Goal: Task Accomplishment & Management: Use online tool/utility

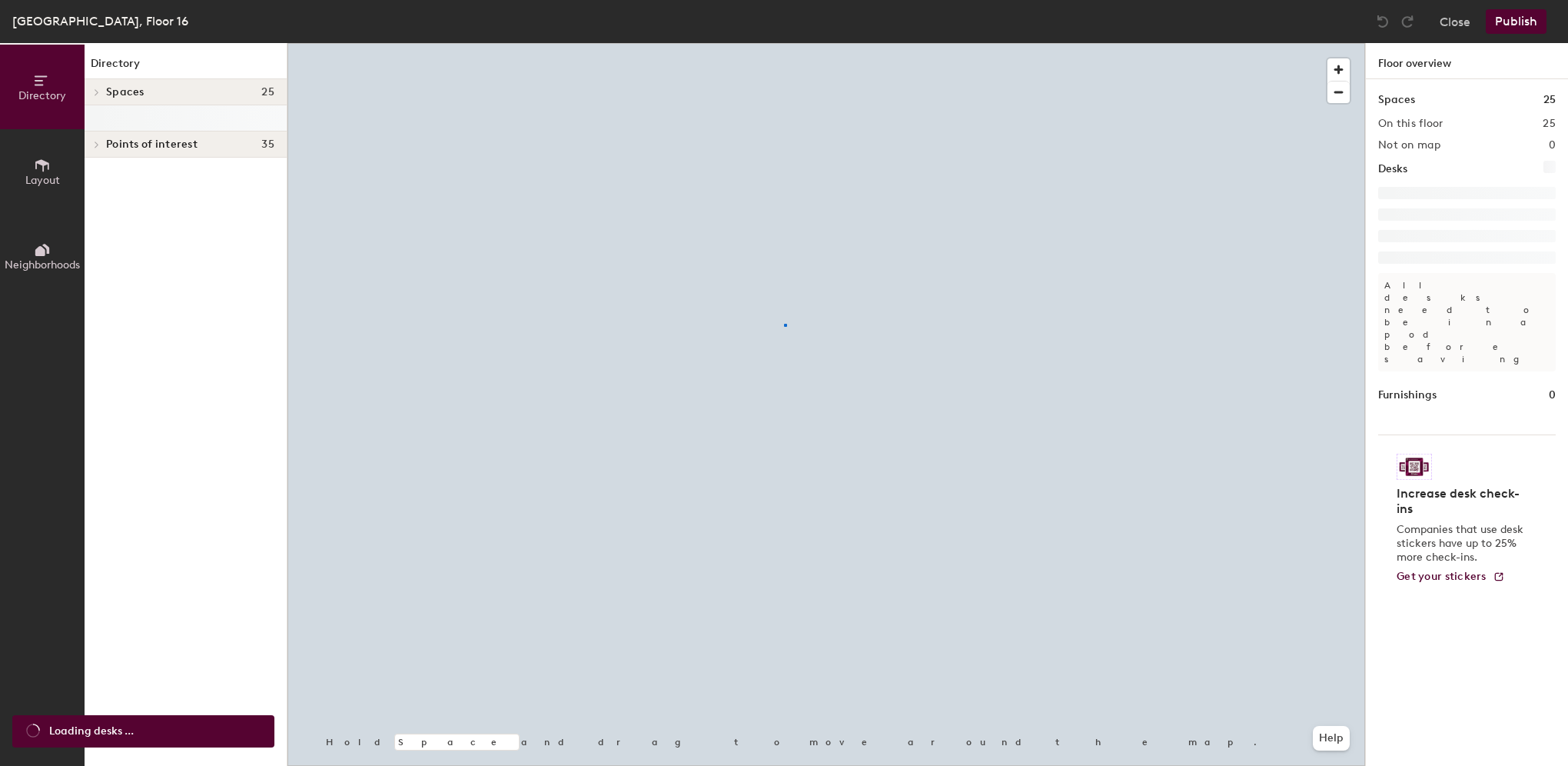
click at [784, 43] on div at bounding box center [826, 43] width 1077 height 0
click at [839, 43] on div at bounding box center [826, 43] width 1077 height 0
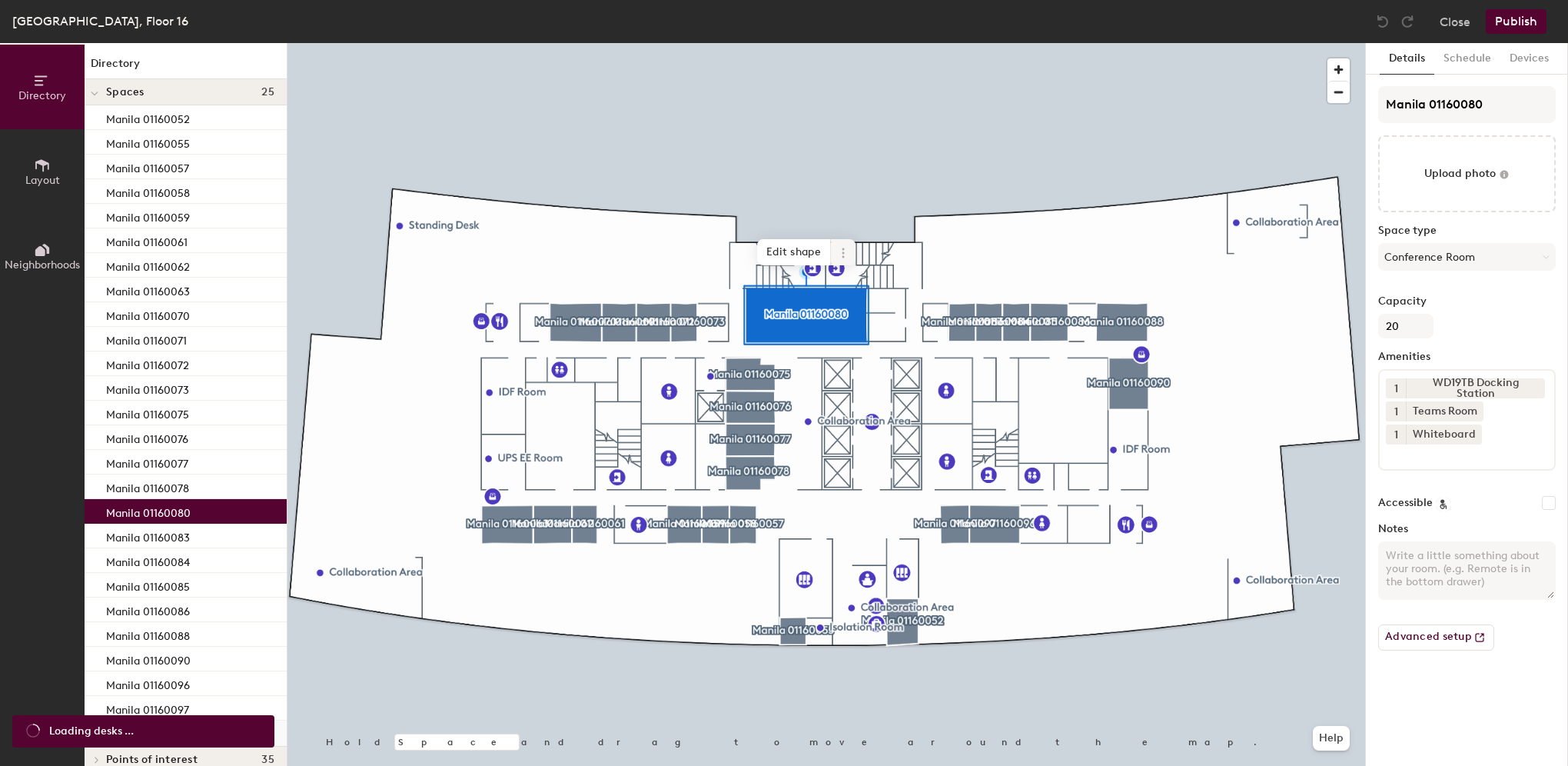
click at [846, 252] on icon at bounding box center [843, 253] width 12 height 12
click at [859, 309] on span "Archive" at bounding box center [899, 314] width 137 height 26
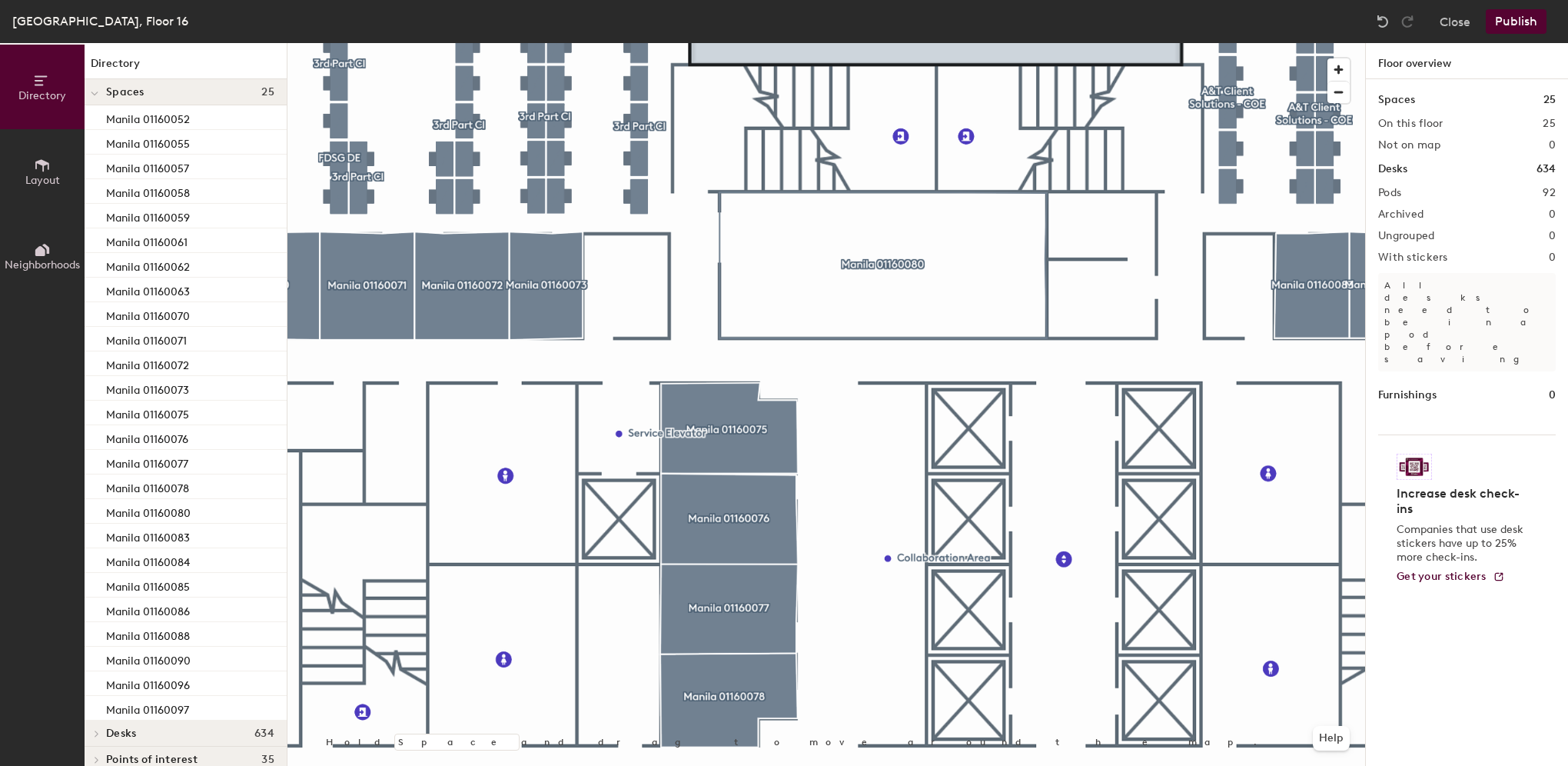
click at [1526, 17] on button "Publish" at bounding box center [1516, 22] width 61 height 25
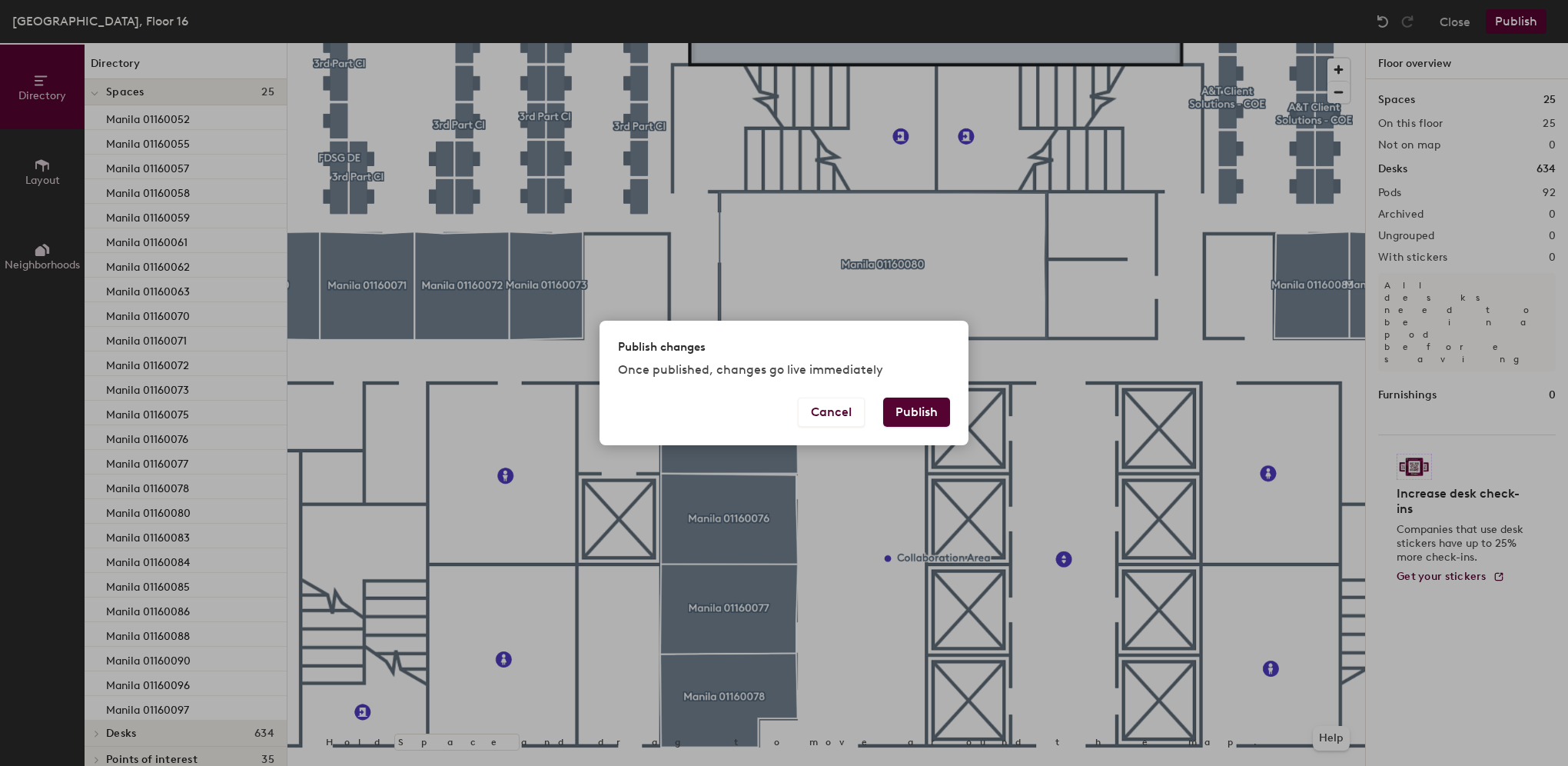
click at [941, 413] on button "Publish" at bounding box center [916, 412] width 67 height 29
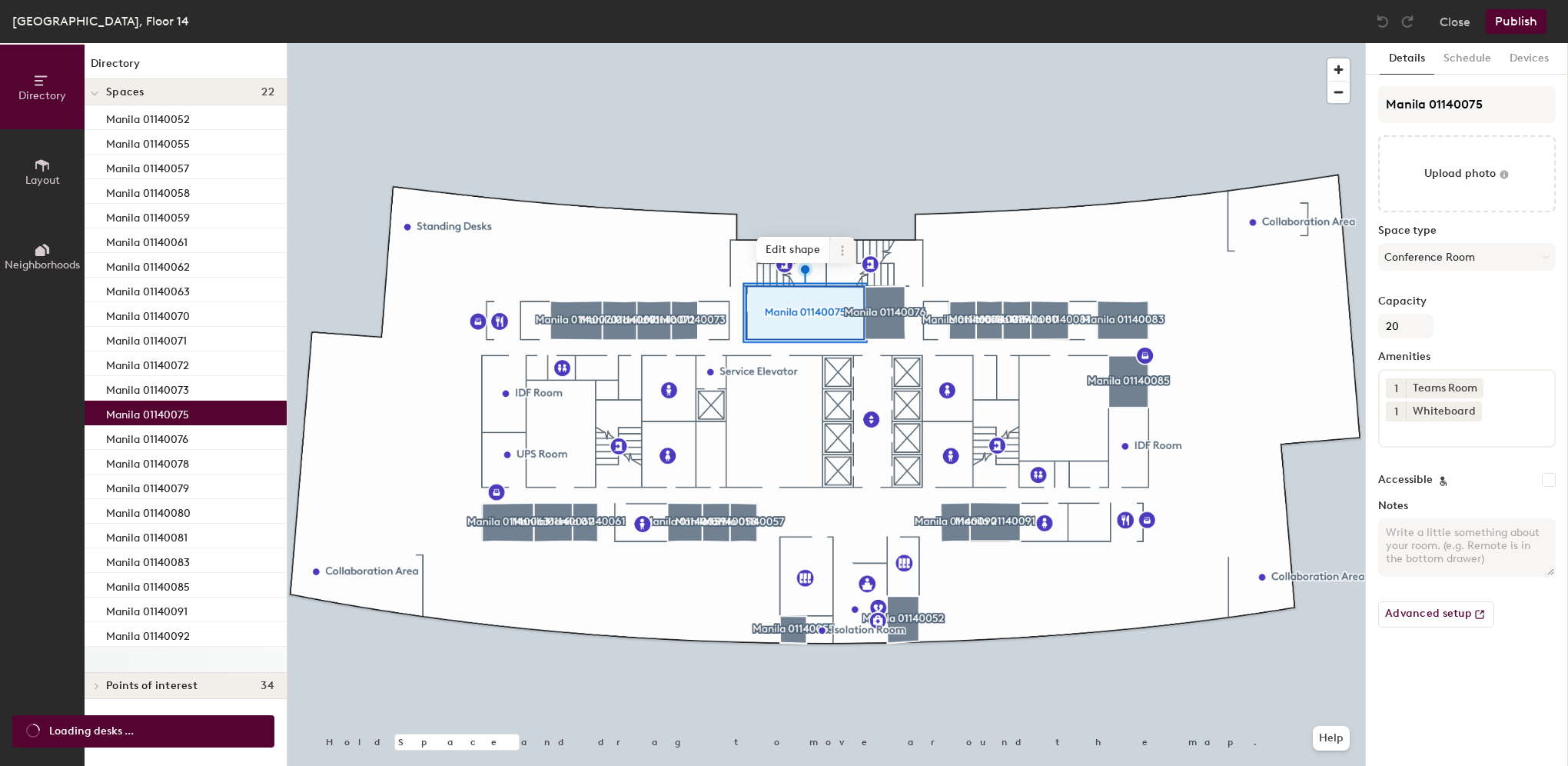
click at [841, 250] on icon at bounding box center [842, 250] width 12 height 12
click at [846, 308] on span "Activate" at bounding box center [898, 312] width 137 height 26
click at [1506, 22] on button "Publish" at bounding box center [1516, 22] width 61 height 25
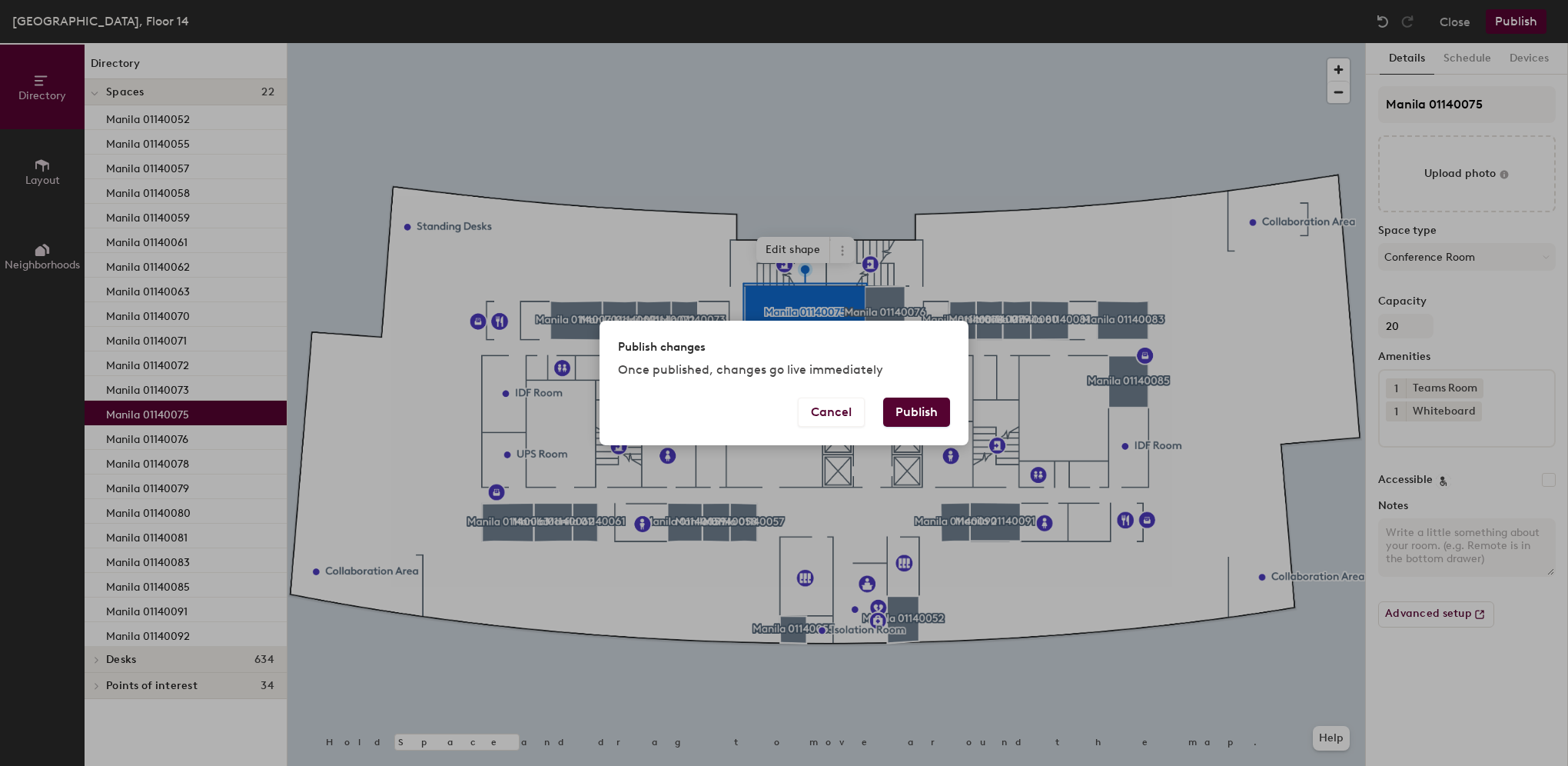
click at [925, 413] on button "Publish" at bounding box center [916, 412] width 67 height 29
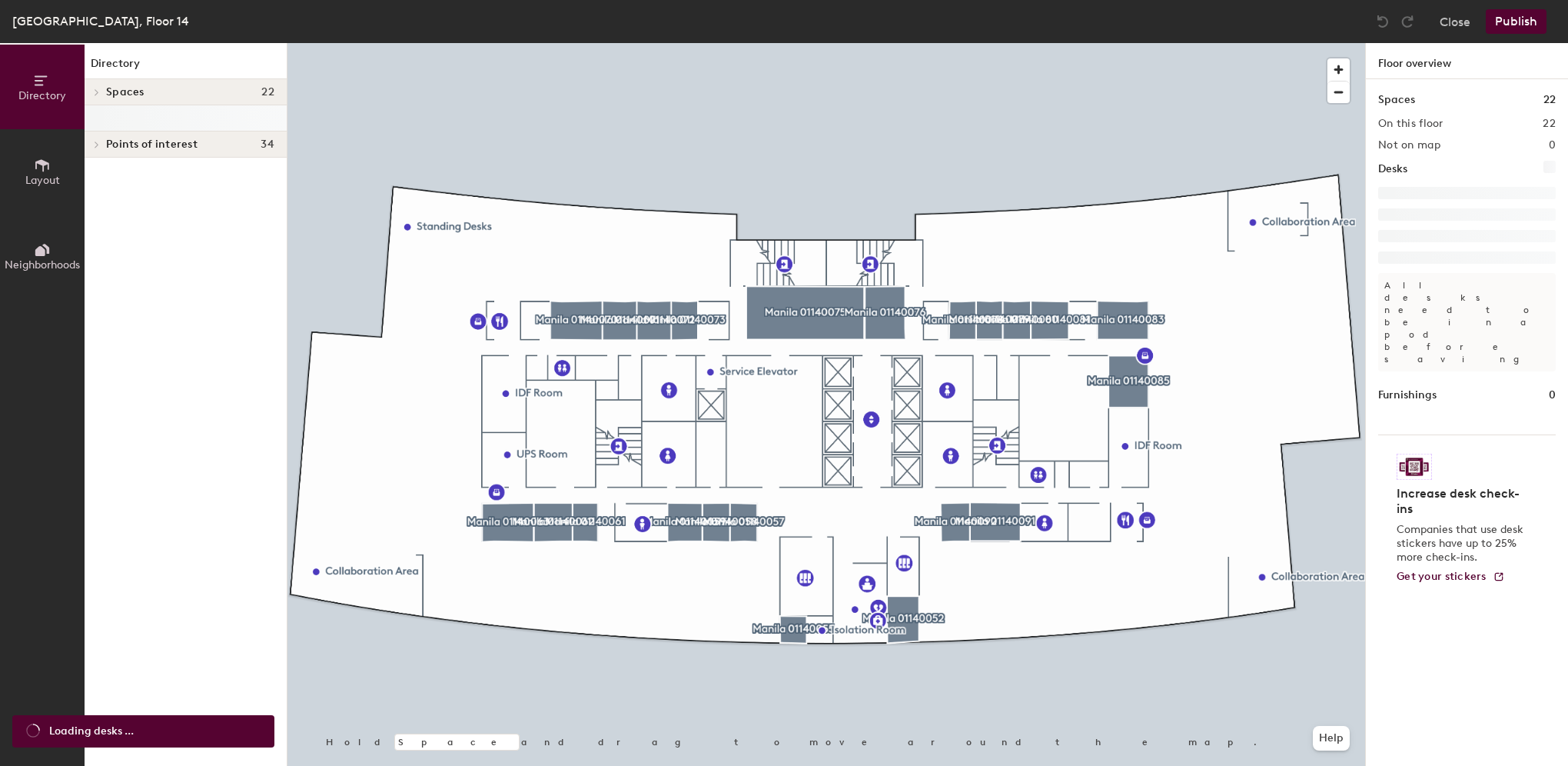
click at [811, 43] on div at bounding box center [826, 43] width 1077 height 0
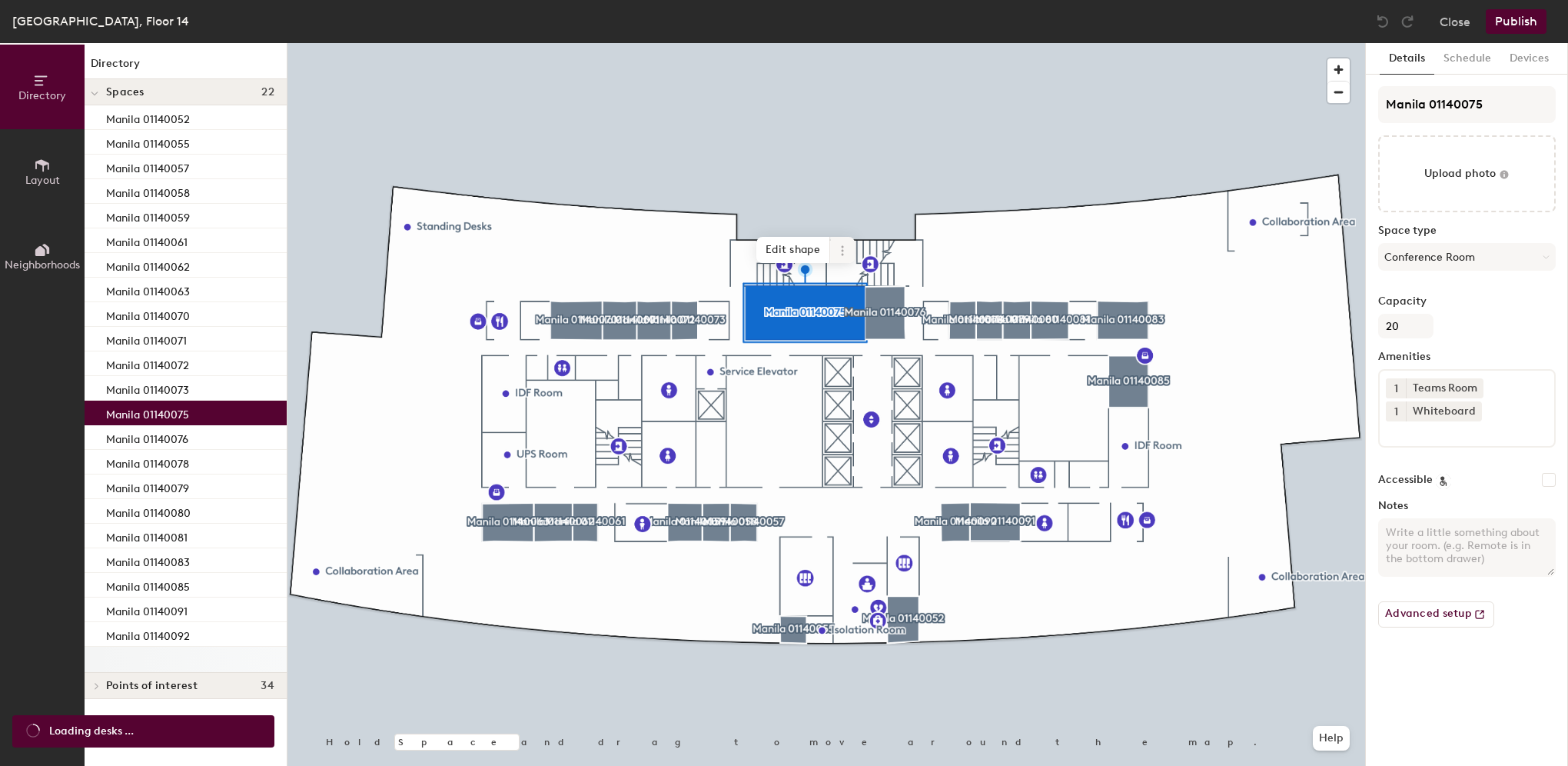
click at [851, 250] on span at bounding box center [843, 250] width 25 height 26
click at [852, 322] on span "Archive" at bounding box center [898, 312] width 137 height 26
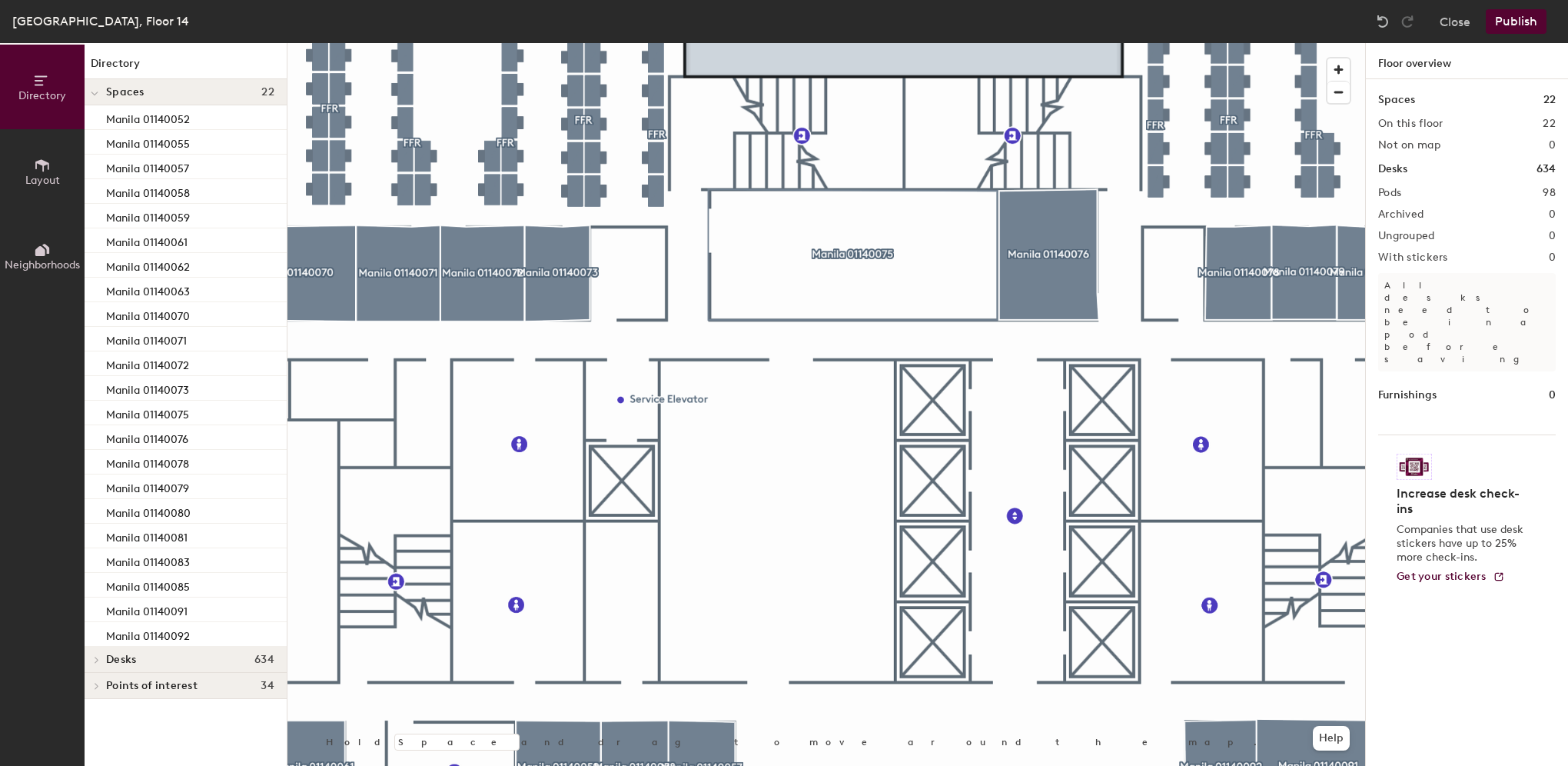
click at [1521, 11] on button "Publish" at bounding box center [1516, 22] width 61 height 25
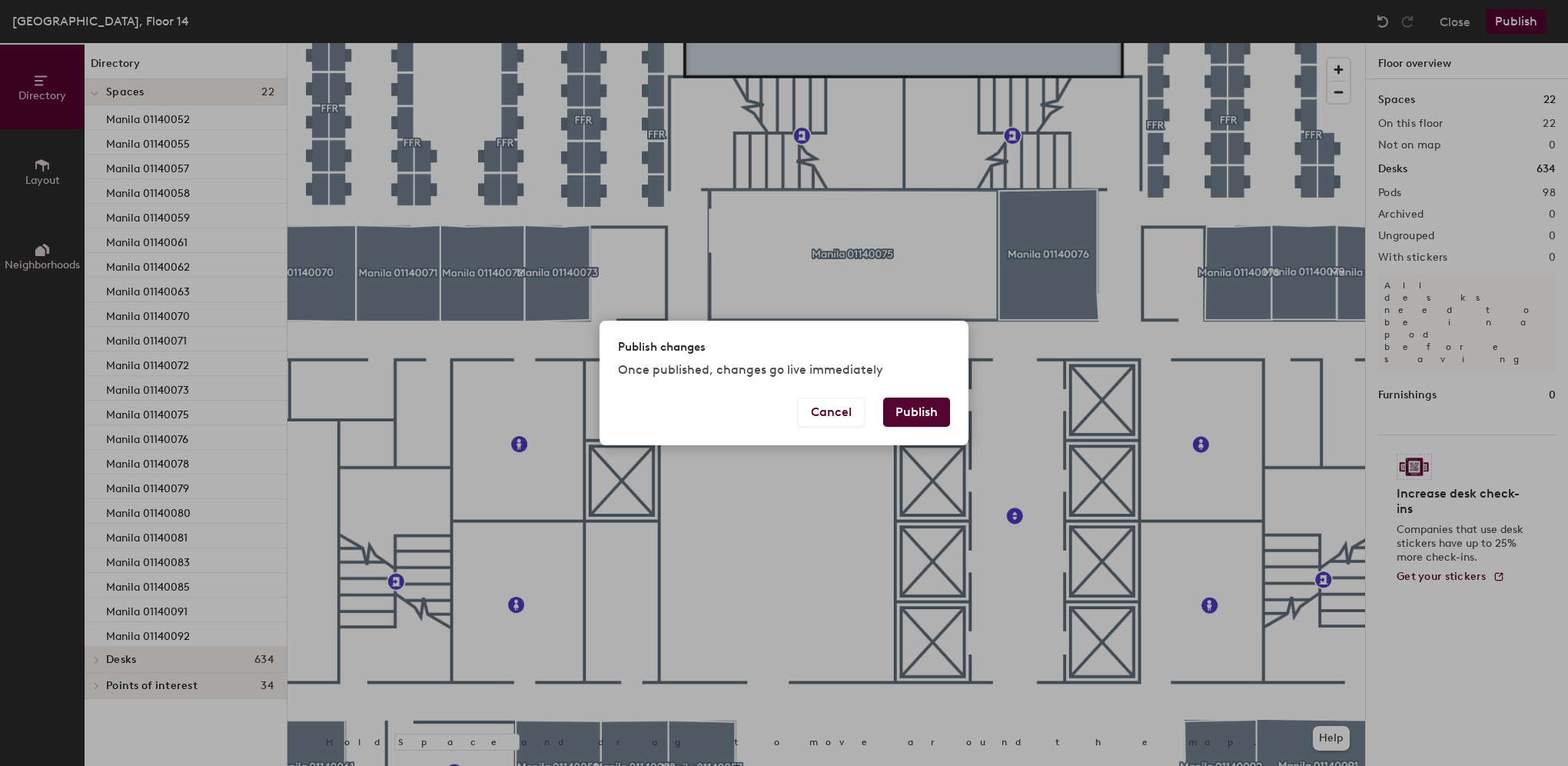
click at [914, 421] on button "Publish" at bounding box center [916, 412] width 67 height 29
